Goal: Information Seeking & Learning: Learn about a topic

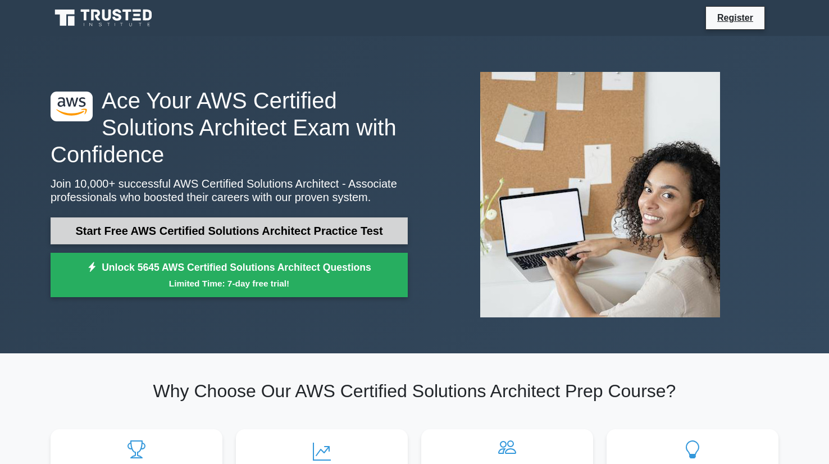
click at [307, 234] on link "Start Free AWS Certified Solutions Architect Practice Test" at bounding box center [229, 230] width 357 height 27
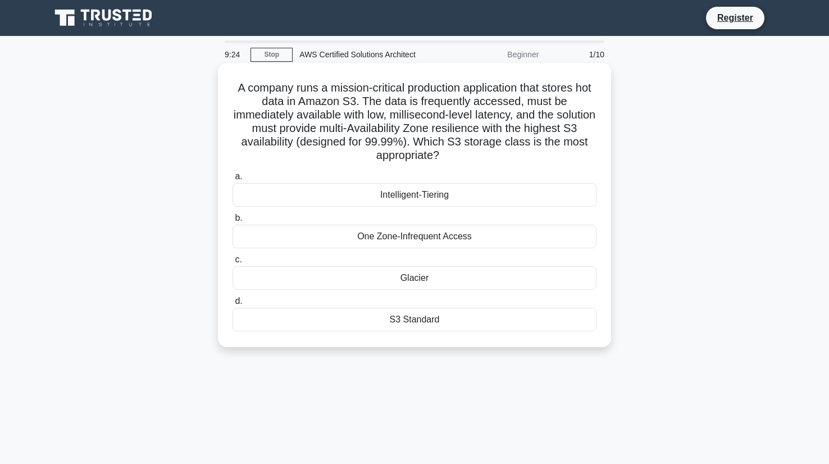
click at [489, 317] on div "S3 Standard" at bounding box center [414, 320] width 364 height 24
click at [232, 305] on input "d. S3 Standard" at bounding box center [232, 301] width 0 height 7
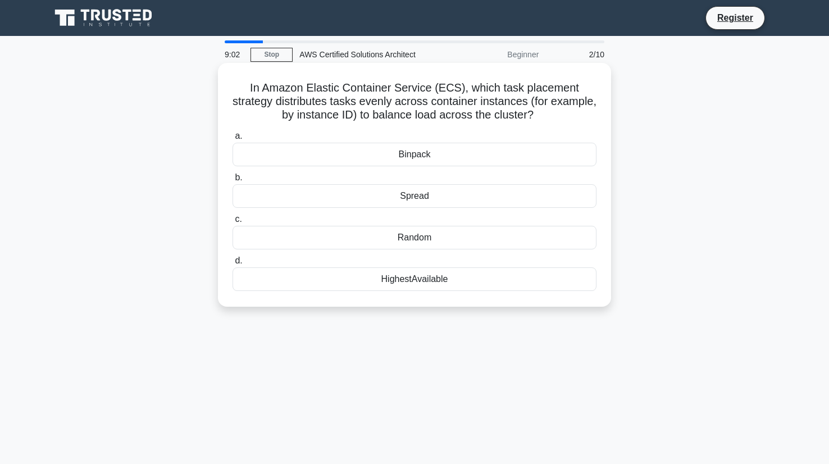
click at [454, 278] on div "HighestAvailable" at bounding box center [414, 279] width 364 height 24
click at [232, 264] on input "d. HighestAvailable" at bounding box center [232, 260] width 0 height 7
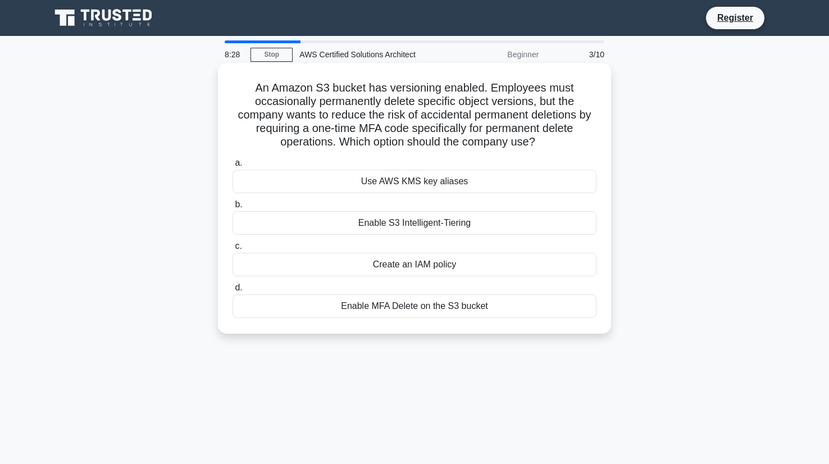
click at [456, 304] on div "Enable MFA Delete on the S3 bucket" at bounding box center [414, 306] width 364 height 24
click at [232, 291] on input "d. Enable MFA Delete on the S3 bucket" at bounding box center [232, 287] width 0 height 7
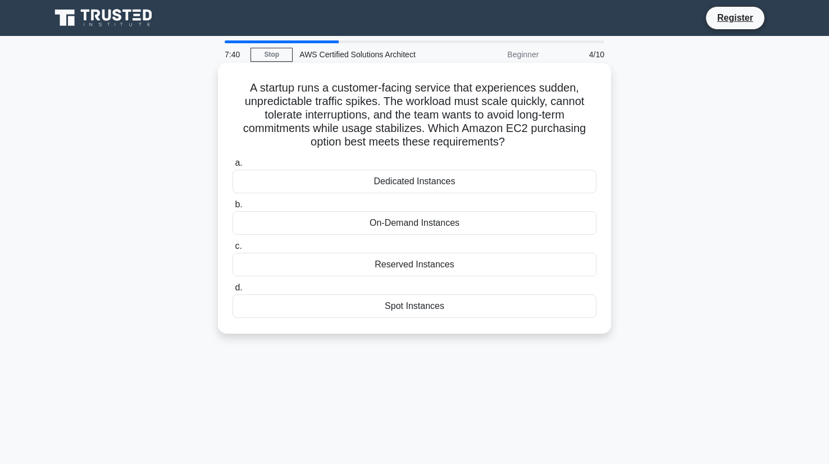
click at [464, 224] on div "On-Demand Instances" at bounding box center [414, 223] width 364 height 24
click at [232, 208] on input "b. On-Demand Instances" at bounding box center [232, 204] width 0 height 7
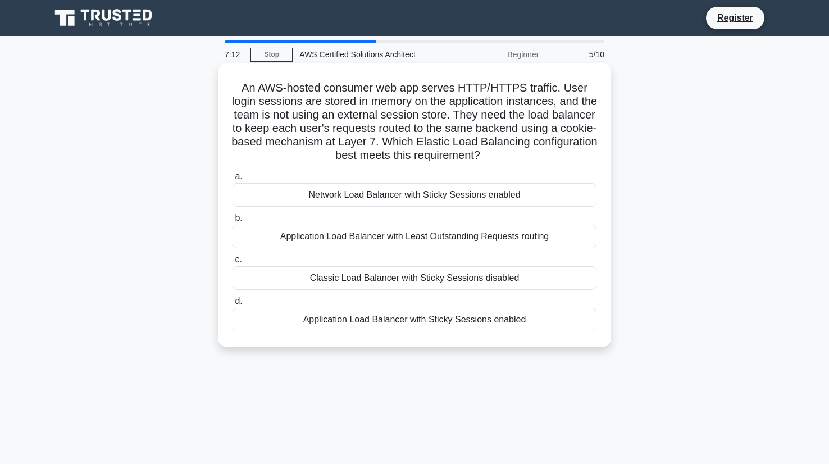
click at [466, 194] on div "Network Load Balancer with Sticky Sessions enabled" at bounding box center [414, 195] width 364 height 24
click at [232, 180] on input "a. Network Load Balancer with Sticky Sessions enabled" at bounding box center [232, 176] width 0 height 7
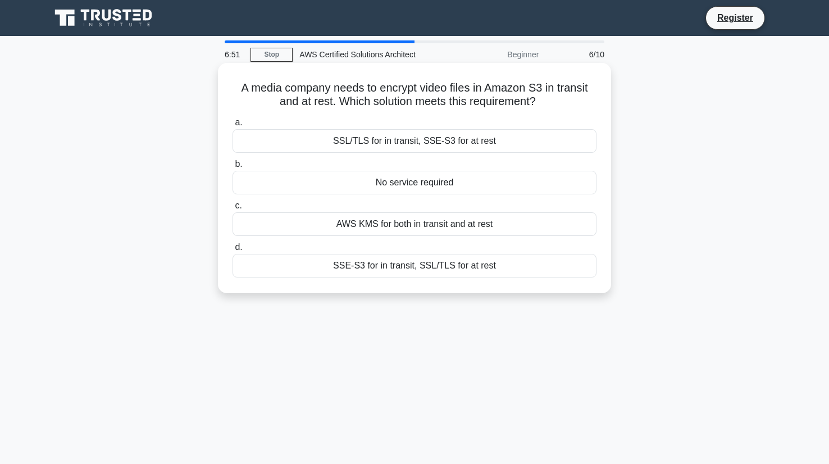
click at [470, 223] on div "AWS KMS for both in transit and at rest" at bounding box center [414, 224] width 364 height 24
click at [232, 209] on input "c. AWS KMS for both in transit and at rest" at bounding box center [232, 205] width 0 height 7
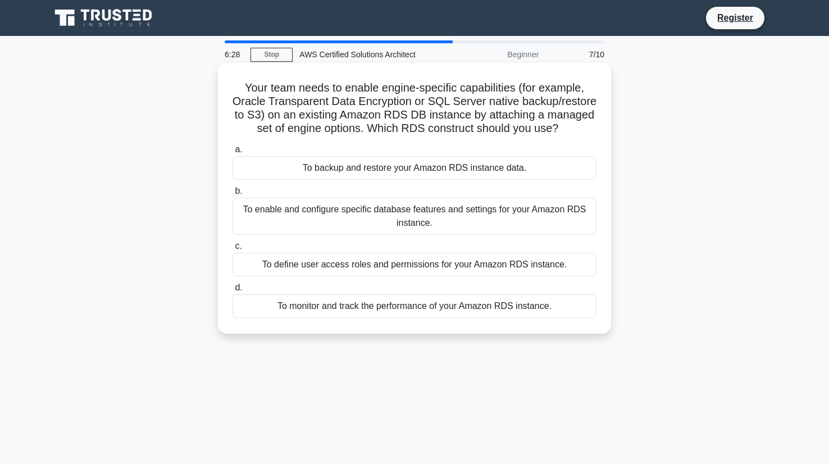
click at [489, 223] on div "To enable and configure specific database features and settings for your Amazon…" at bounding box center [414, 216] width 364 height 37
click at [232, 195] on input "b. To enable and configure specific database features and settings for your Ama…" at bounding box center [232, 190] width 0 height 7
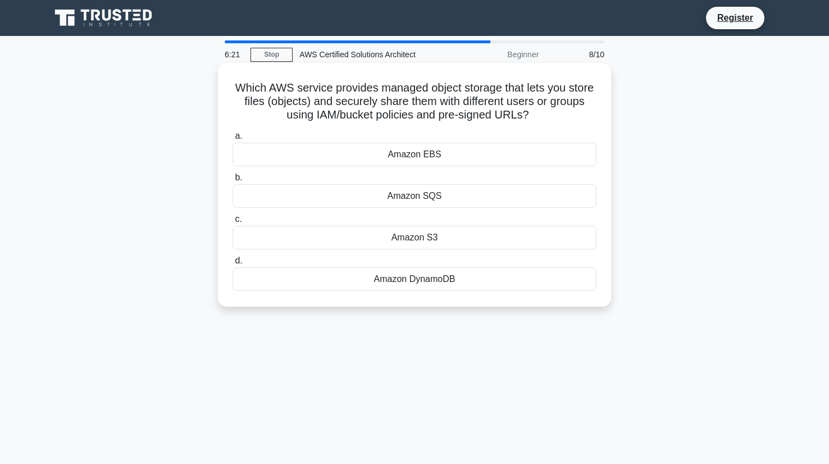
click at [481, 237] on div "Amazon S3" at bounding box center [414, 238] width 364 height 24
click at [232, 223] on input "c. Amazon S3" at bounding box center [232, 219] width 0 height 7
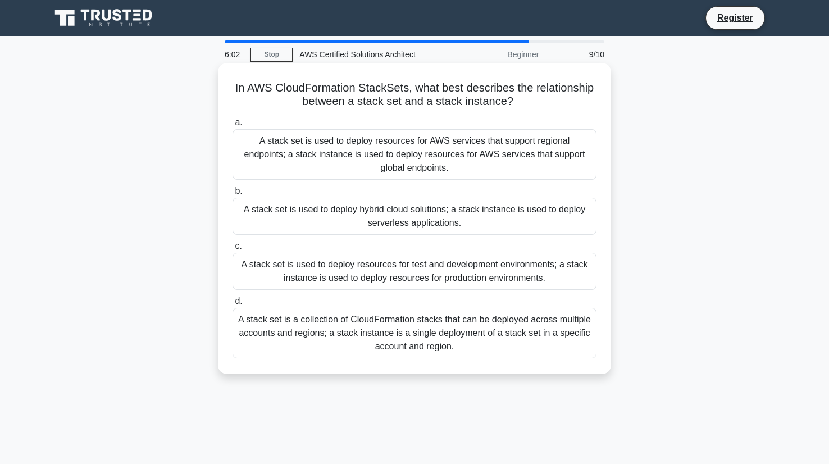
click at [488, 334] on div "A stack set is a collection of CloudFormation stacks that can be deployed acros…" at bounding box center [414, 333] width 364 height 51
click at [232, 305] on input "d. A stack set is a collection of CloudFormation stacks that can be deployed ac…" at bounding box center [232, 301] width 0 height 7
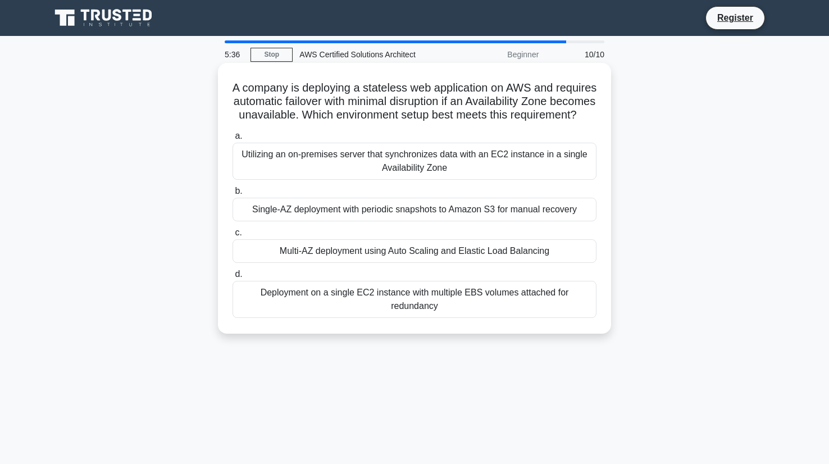
click at [494, 252] on div "Multi-AZ deployment using Auto Scaling and Elastic Load Balancing" at bounding box center [414, 251] width 364 height 24
click at [232, 236] on input "c. Multi-AZ deployment using Auto Scaling and Elastic Load Balancing" at bounding box center [232, 232] width 0 height 7
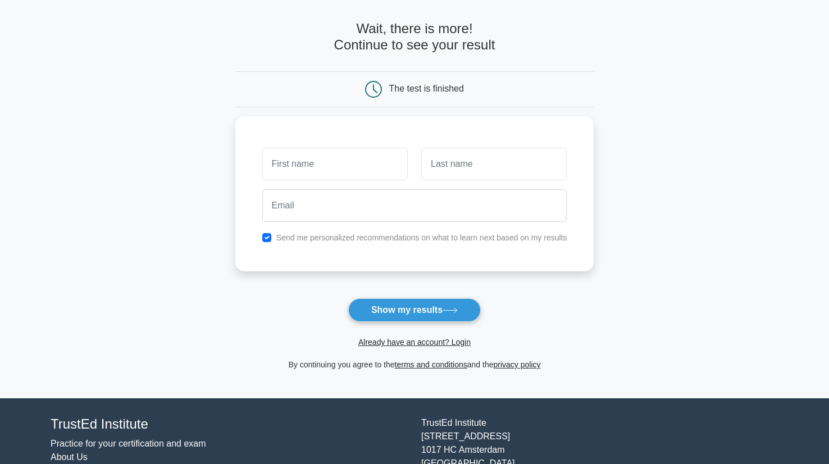
scroll to position [100, 0]
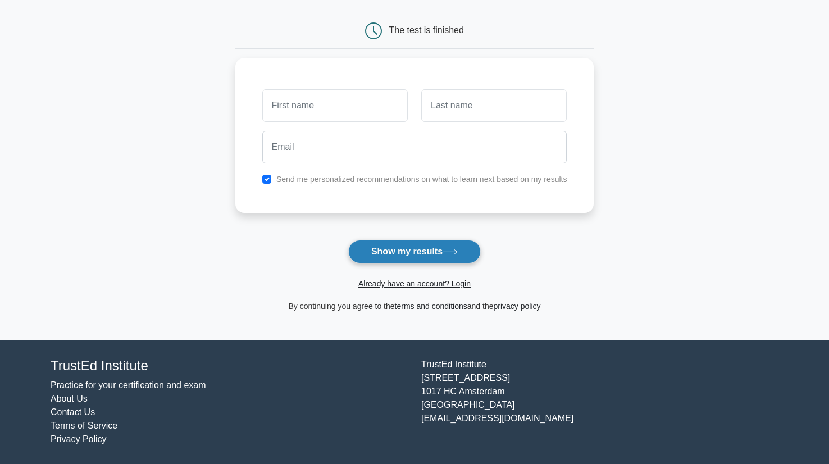
click at [436, 253] on button "Show my results" at bounding box center [414, 252] width 132 height 24
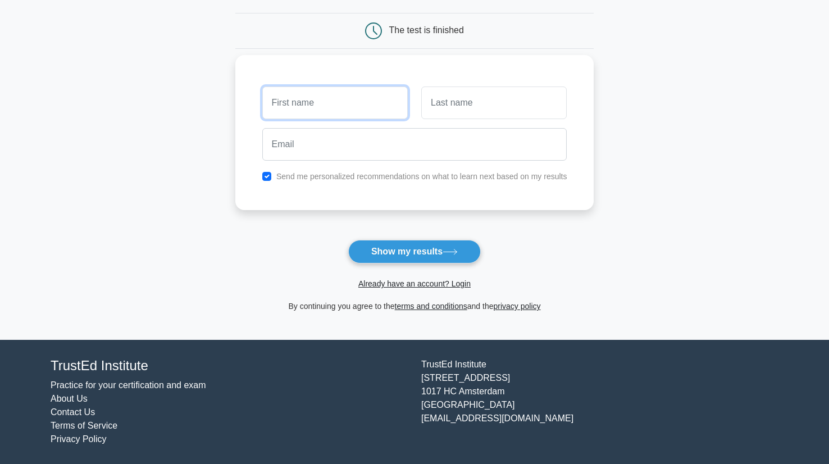
type input "[PERSON_NAME]"
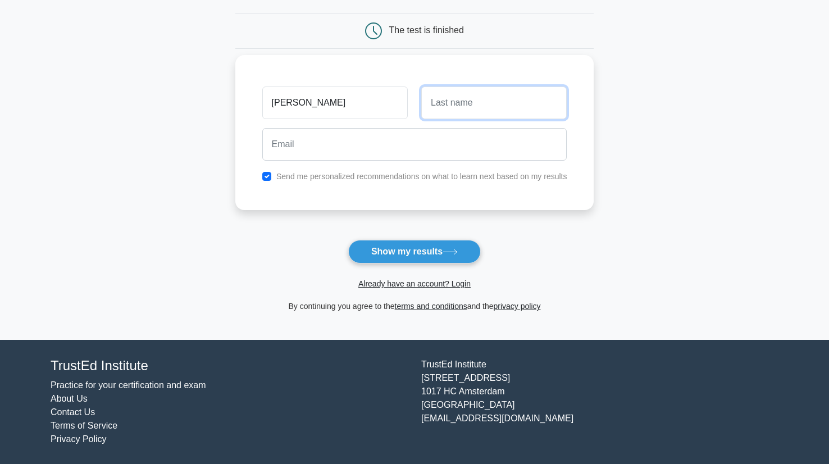
click at [449, 115] on input "text" at bounding box center [493, 102] width 145 height 33
type input "M"
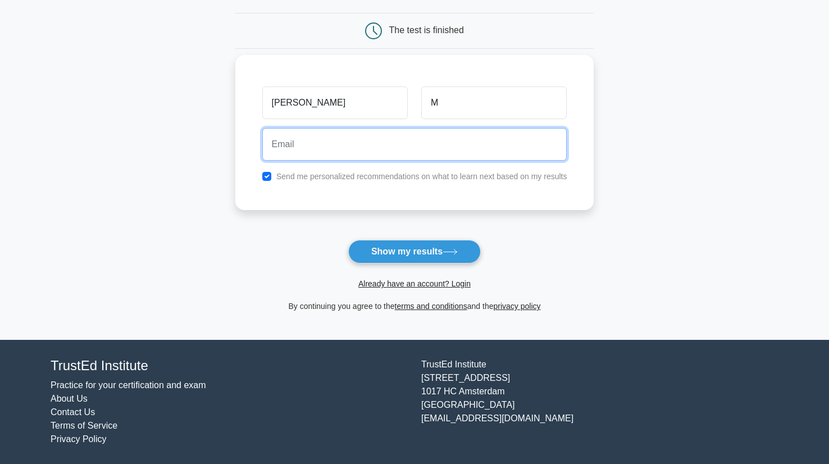
click at [438, 133] on input "email" at bounding box center [414, 144] width 305 height 33
type input "vijayabharathym@gmail.com"
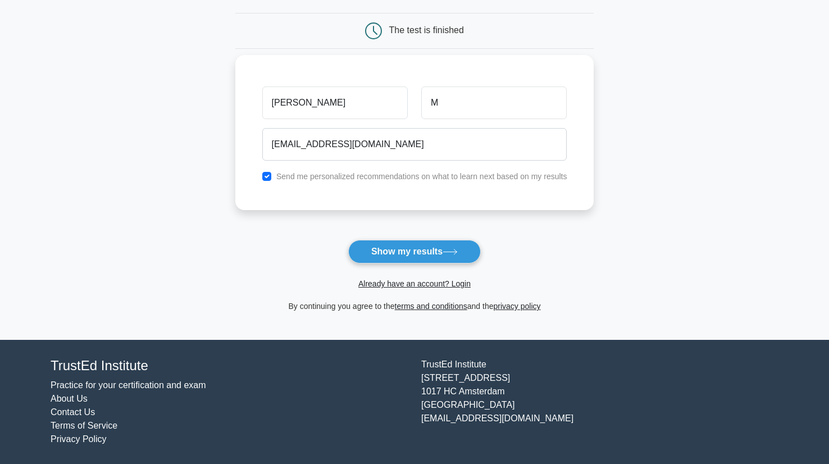
click at [351, 176] on label "Send me personalized recommendations on what to learn next based on my results" at bounding box center [421, 176] width 291 height 9
click at [270, 175] on input "checkbox" at bounding box center [266, 176] width 9 height 9
checkbox input "false"
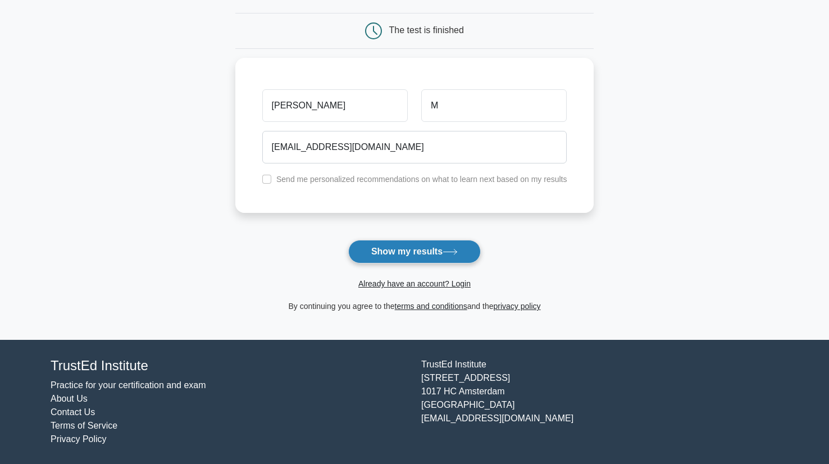
click at [388, 256] on button "Show my results" at bounding box center [414, 252] width 132 height 24
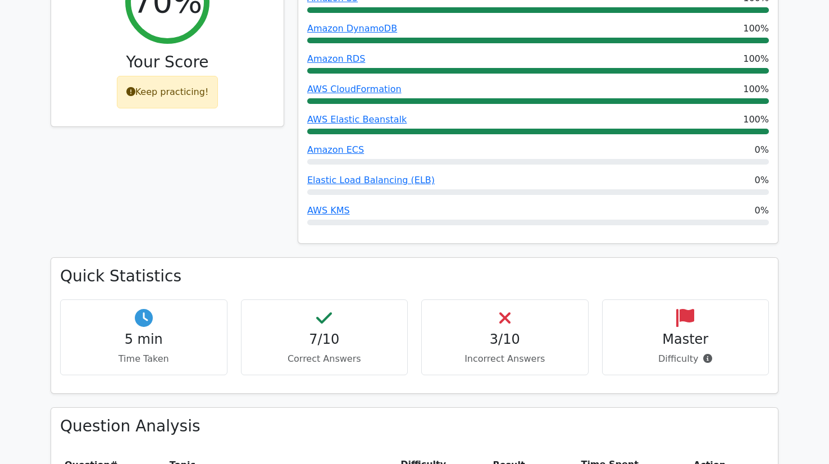
scroll to position [540, 0]
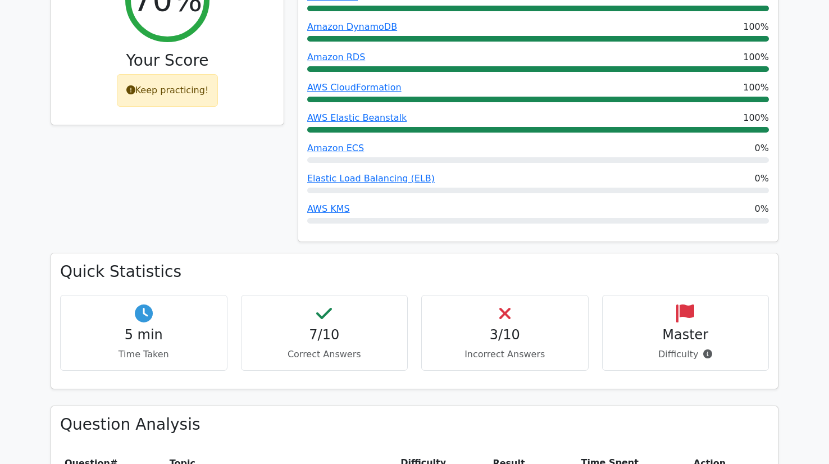
click at [517, 295] on div "3/10 Incorrect Answers" at bounding box center [504, 333] width 167 height 76
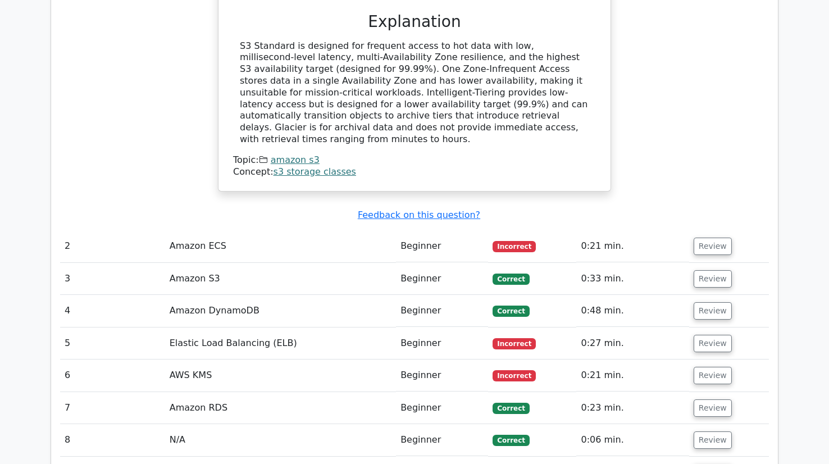
scroll to position [1309, 0]
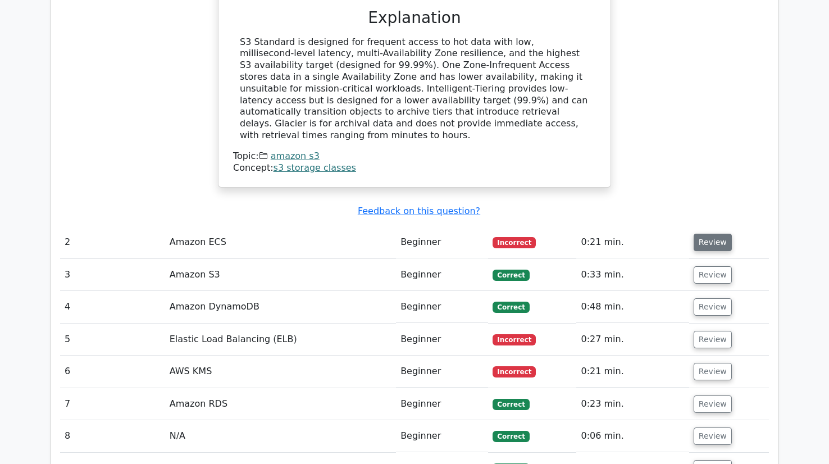
click at [710, 234] on button "Review" at bounding box center [712, 242] width 38 height 17
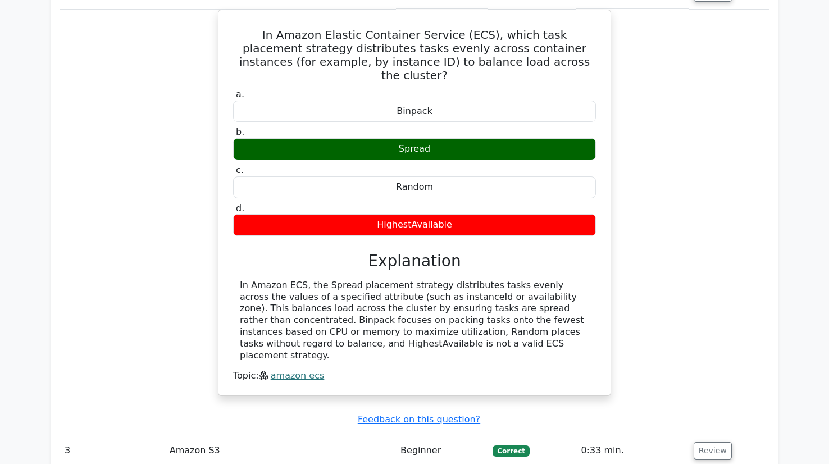
scroll to position [1660, 0]
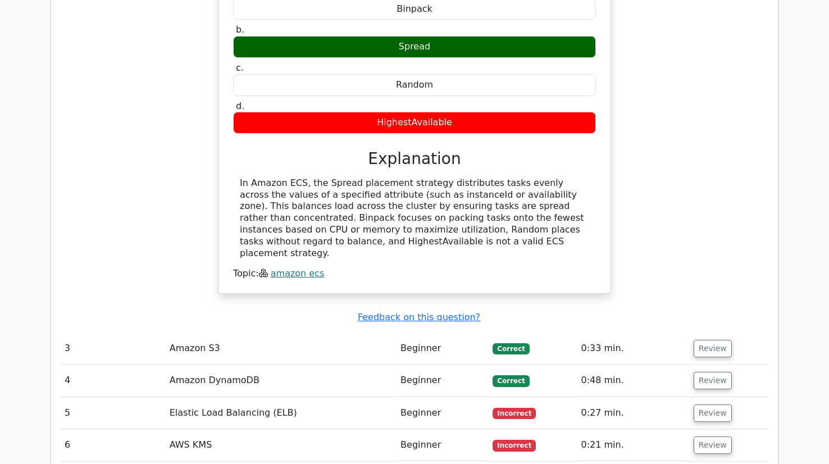
click at [235, 397] on td "Elastic Load Balancing (ELB)" at bounding box center [280, 413] width 231 height 32
click at [711, 404] on button "Review" at bounding box center [712, 412] width 38 height 17
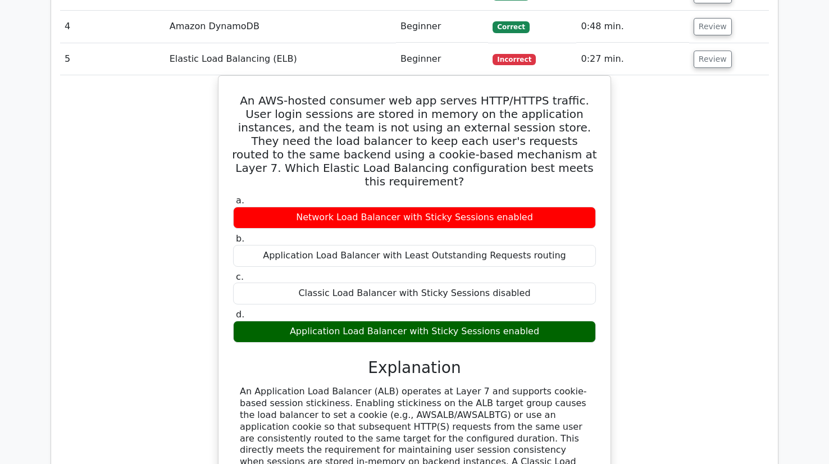
scroll to position [1978, 0]
